Goal: Check status: Check status

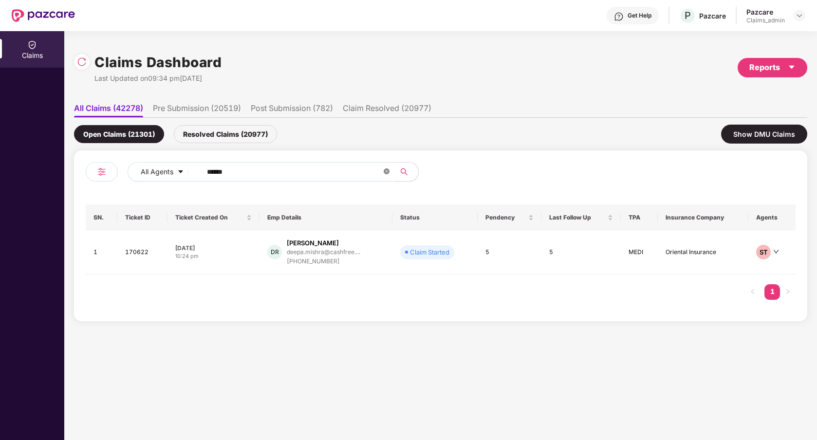
click at [389, 175] on span at bounding box center [387, 172] width 6 height 9
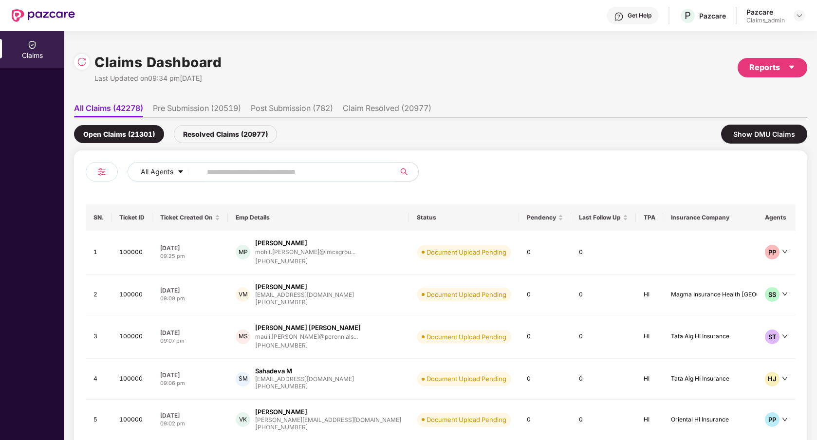
click at [508, 113] on ul "All Claims (42278) Pre Submission (20519) Post Submission (782) Claim Resolved …" at bounding box center [440, 107] width 733 height 19
click at [80, 62] on img at bounding box center [82, 62] width 10 height 10
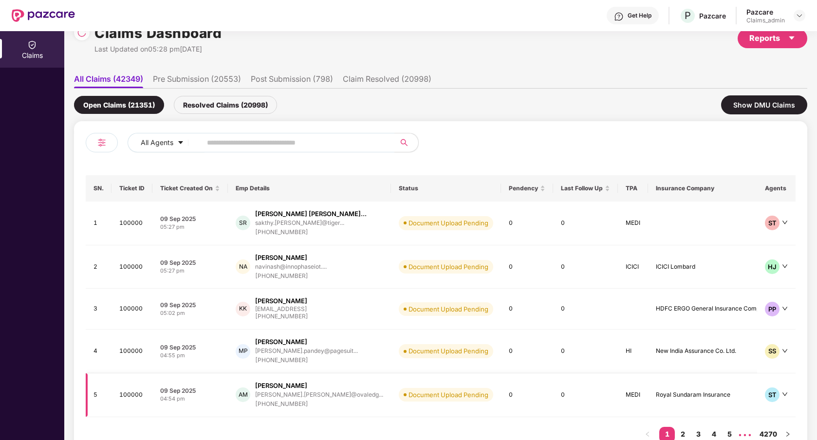
scroll to position [23, 0]
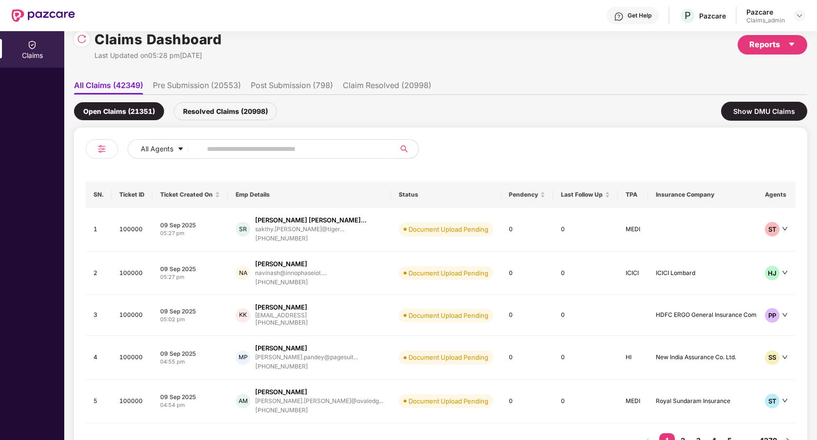
click at [192, 90] on li "Pre Submission (20553)" at bounding box center [197, 87] width 88 height 14
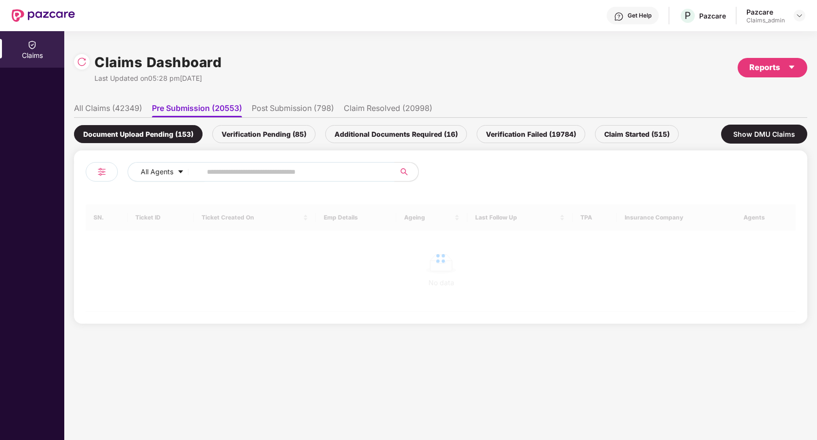
scroll to position [0, 0]
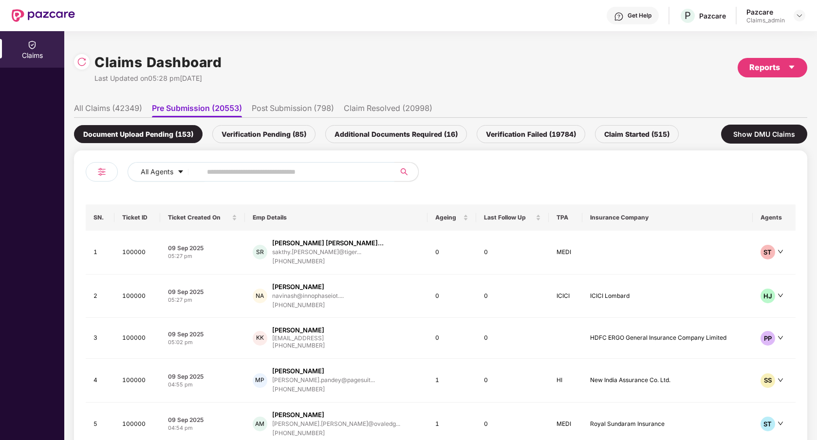
click at [250, 136] on div "Verification Pending (85)" at bounding box center [263, 134] width 103 height 18
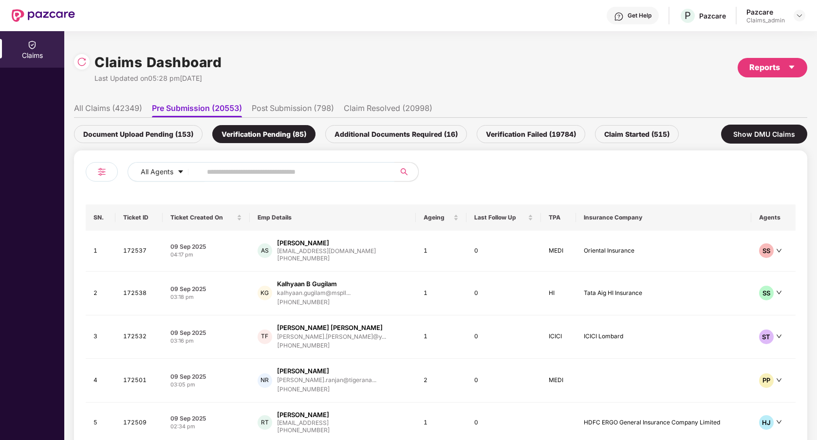
click at [388, 135] on div "Additional Documents Required (16)" at bounding box center [396, 134] width 142 height 18
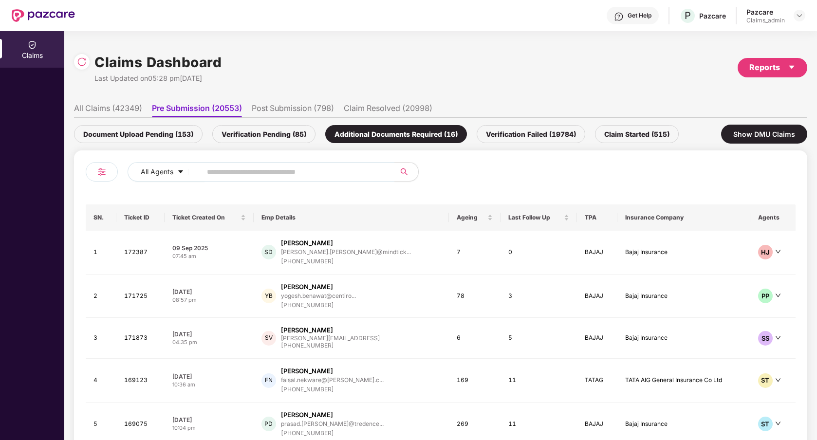
click at [560, 135] on div "Verification Failed (19784)" at bounding box center [531, 134] width 109 height 18
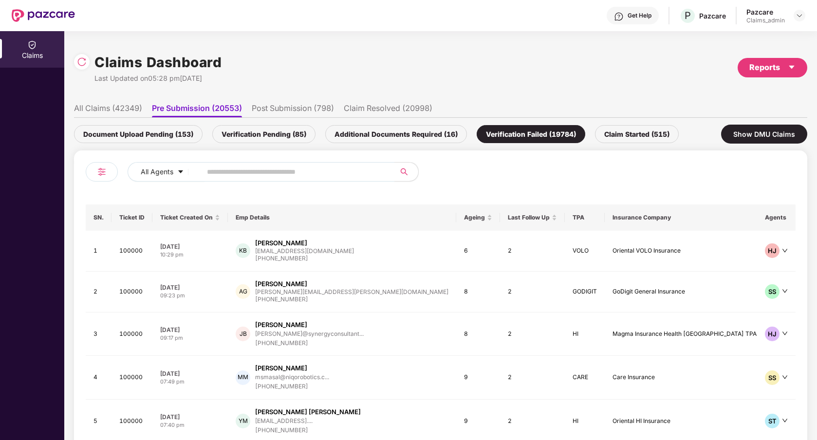
click at [646, 133] on div "Claim Started (515)" at bounding box center [637, 134] width 84 height 18
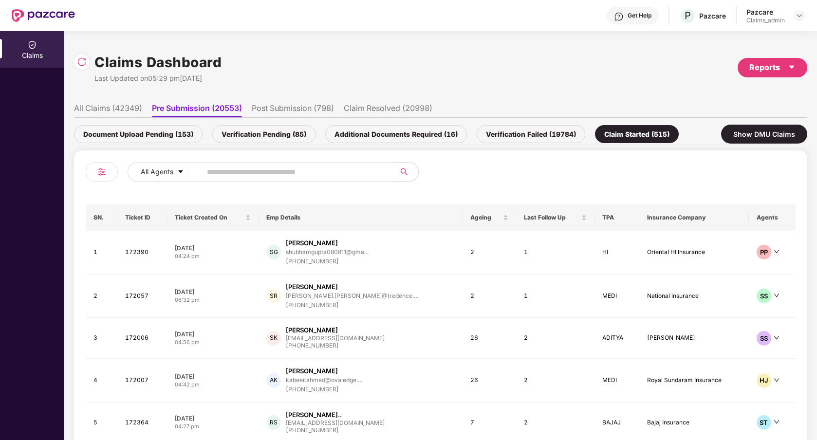
click at [550, 134] on div "Verification Failed (19784)" at bounding box center [531, 134] width 109 height 18
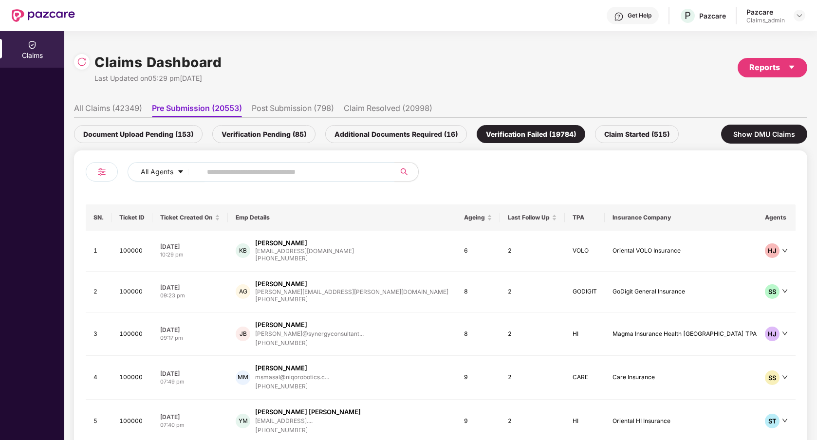
click at [441, 134] on div "Additional Documents Required (16)" at bounding box center [396, 134] width 142 height 18
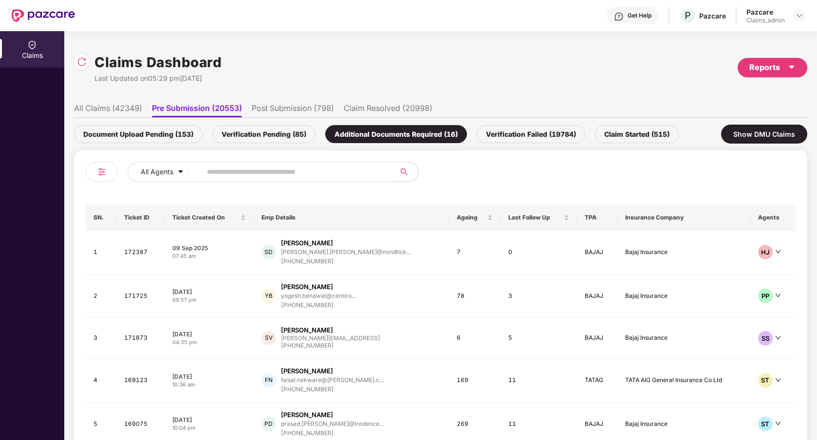
click at [274, 135] on div "Verification Pending (85)" at bounding box center [263, 134] width 103 height 18
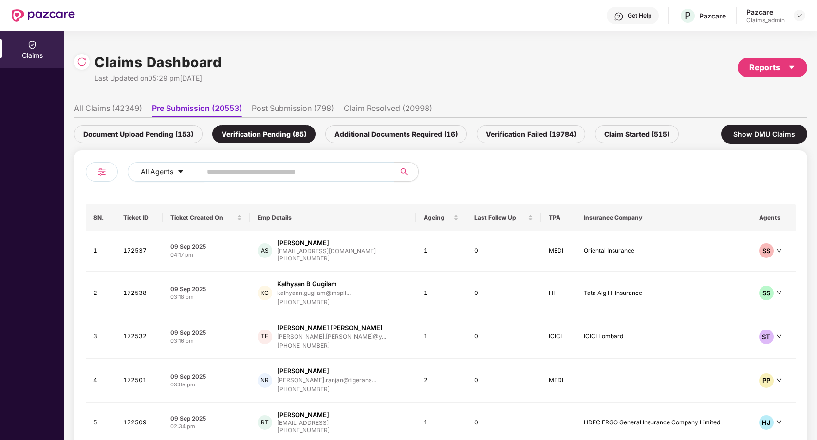
click at [183, 138] on div "Document Upload Pending (153)" at bounding box center [138, 134] width 129 height 18
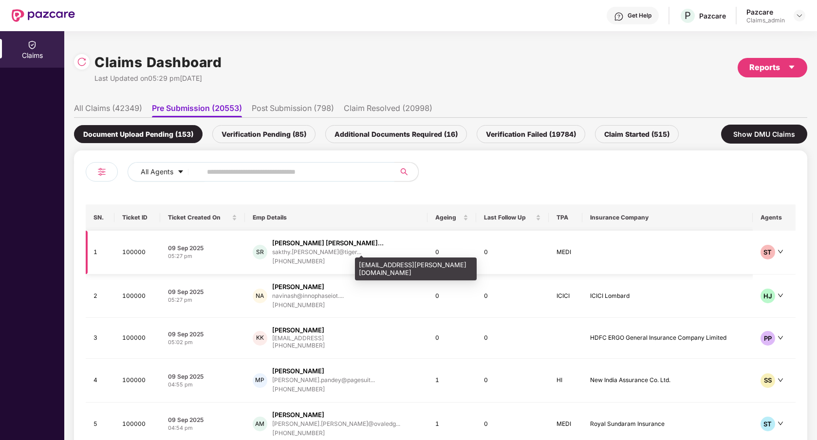
scroll to position [60, 0]
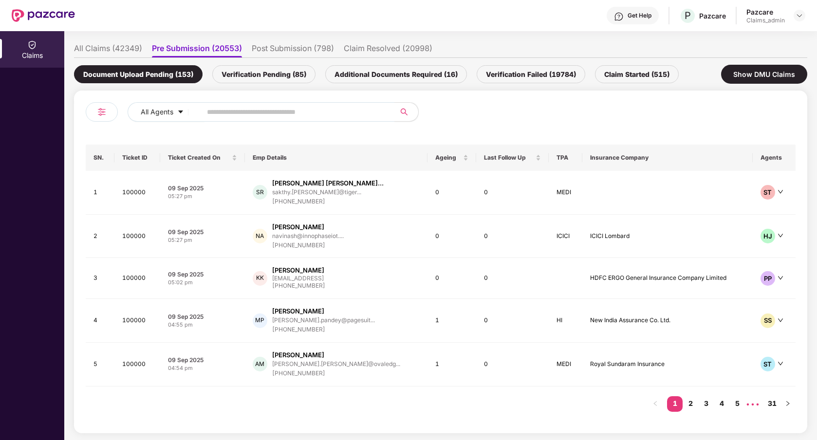
click at [261, 72] on div "Verification Pending (85)" at bounding box center [263, 74] width 103 height 18
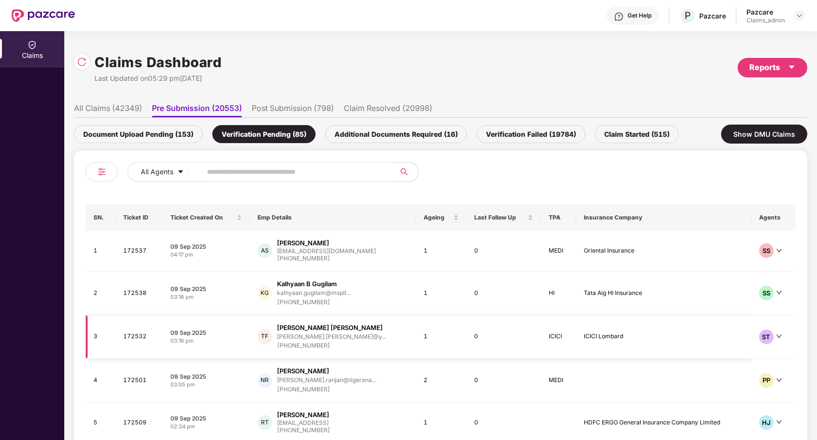
scroll to position [57, 0]
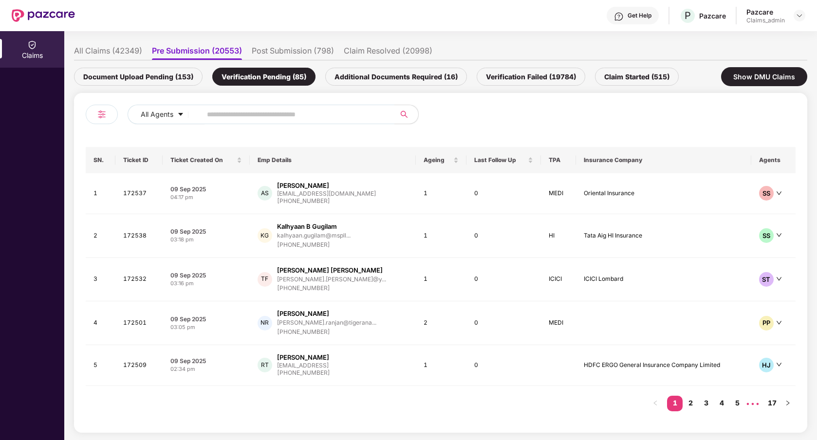
click at [171, 75] on div "Document Upload Pending (153)" at bounding box center [138, 77] width 129 height 18
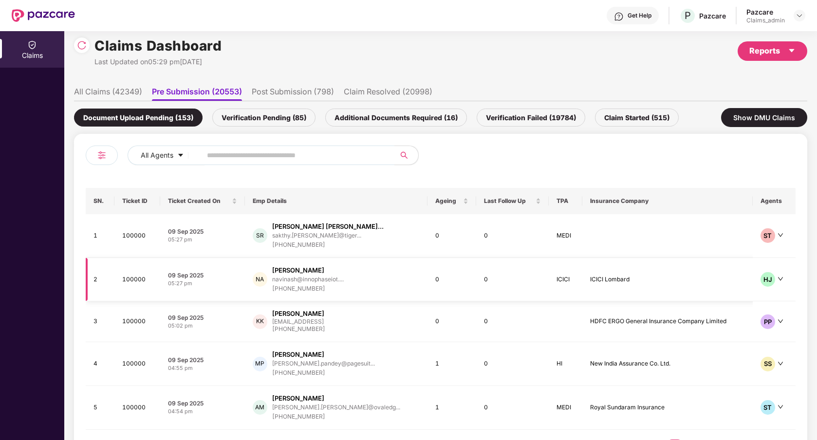
scroll to position [0, 0]
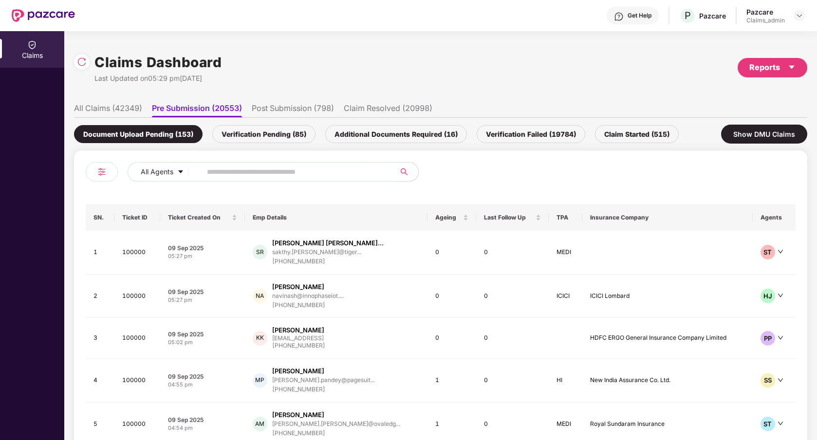
click at [532, 70] on div "Claims Dashboard Last Updated on 05:29 pm[DATE] Reports" at bounding box center [440, 68] width 733 height 52
click at [543, 77] on div "Claims Dashboard Last Updated on 05:29 pm[DATE] Reports" at bounding box center [440, 68] width 733 height 52
click at [561, 75] on div "Claims Dashboard Last Updated on 05:29 pm[DATE] Reports" at bounding box center [440, 68] width 733 height 52
click at [488, 63] on div "Claims Dashboard Last Updated on 05:29 pm[DATE] Reports" at bounding box center [440, 68] width 733 height 52
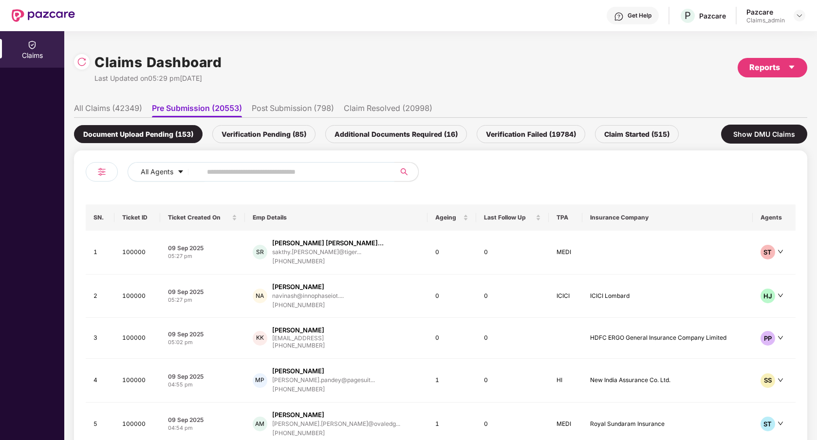
click at [481, 87] on div "Claims Dashboard Last Updated on 05:29 pm[DATE] Reports" at bounding box center [440, 68] width 733 height 52
click at [546, 72] on div "Claims Dashboard Last Updated on 05:29 pm[DATE] Reports" at bounding box center [440, 68] width 733 height 52
